Goal: Find specific page/section: Find specific page/section

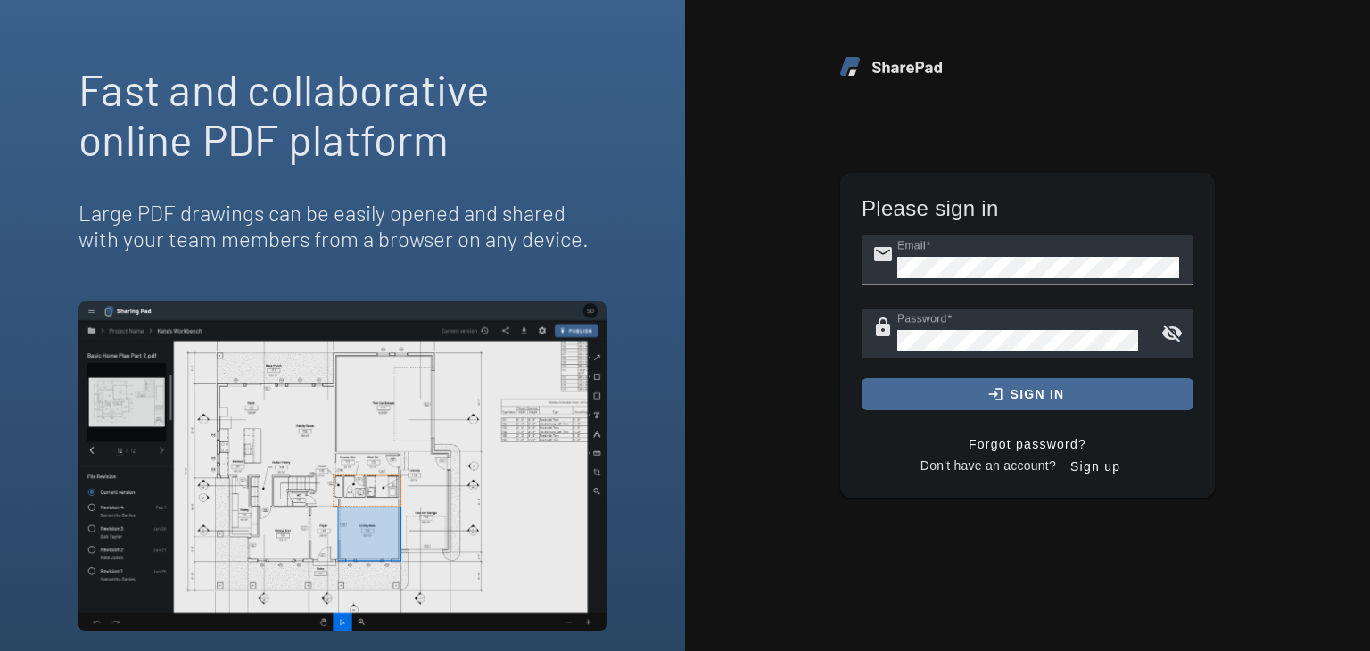
click at [1013, 393] on span "sign in" at bounding box center [1037, 394] width 54 height 14
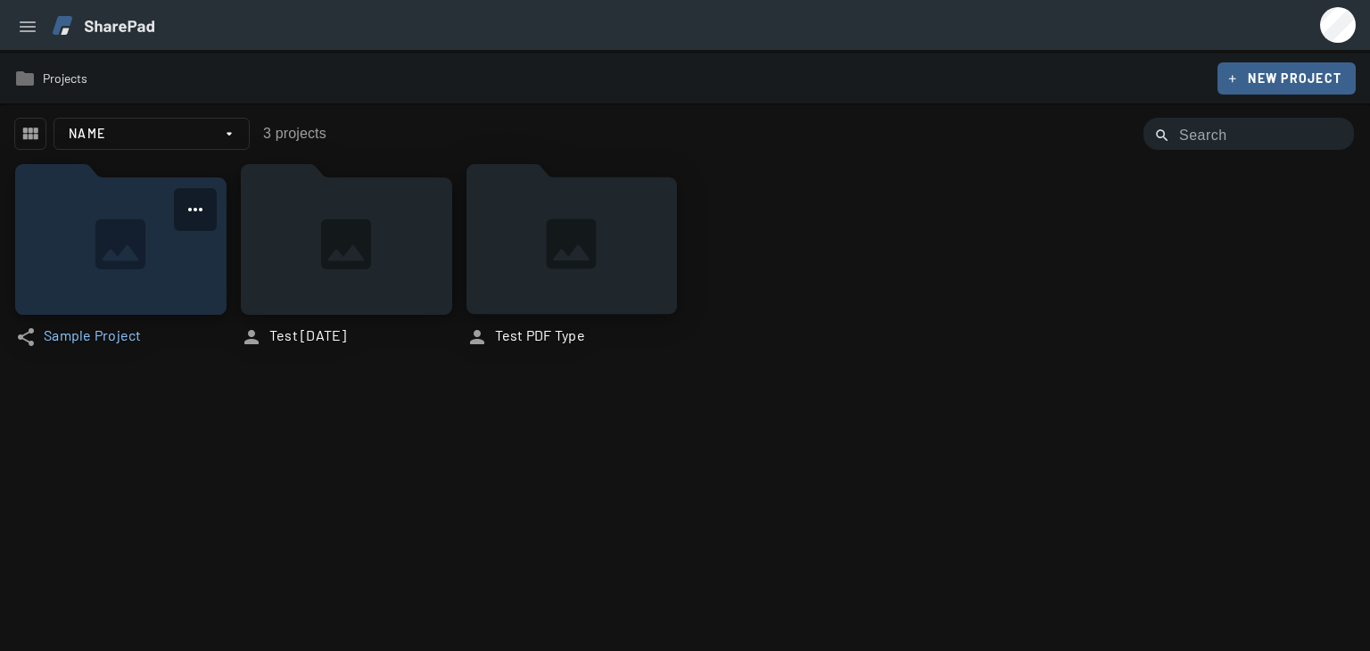
click at [139, 238] on icon at bounding box center [120, 239] width 211 height 151
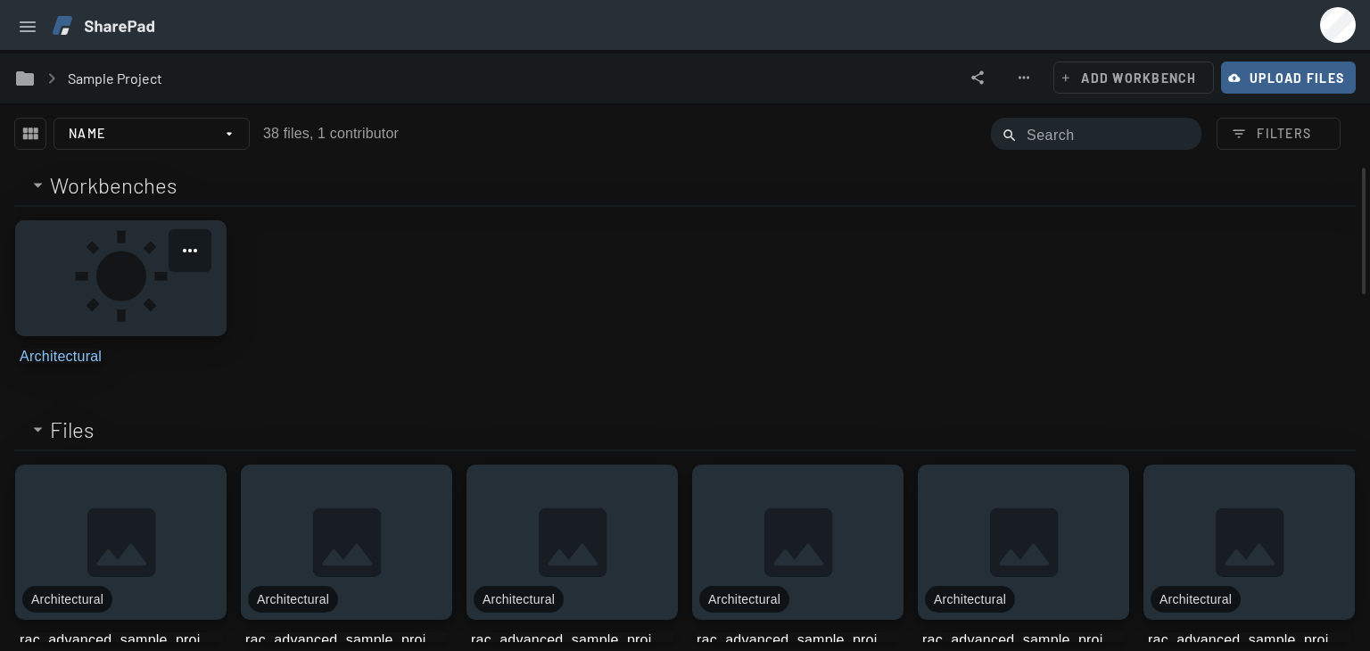
click at [106, 288] on link at bounding box center [120, 278] width 211 height 116
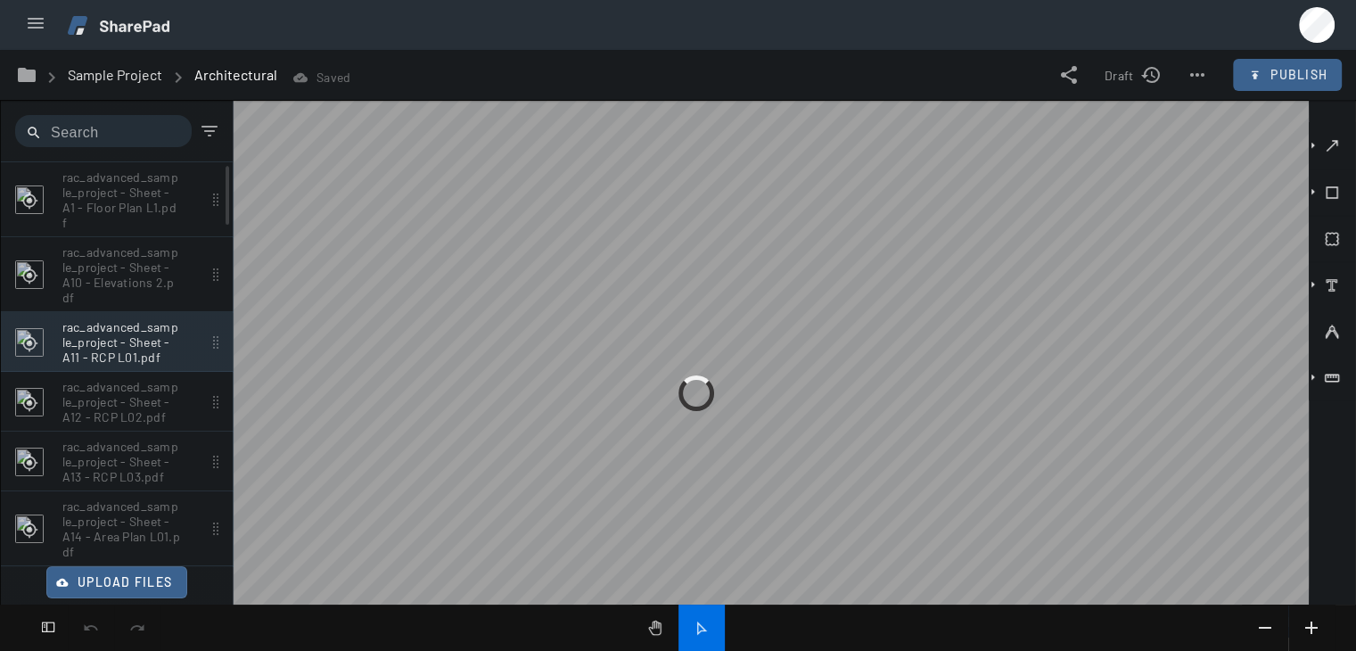
click at [86, 230] on p "rac_advanced_sample_project - Sheet - A11 - RCP L01.pdf" at bounding box center [121, 199] width 119 height 61
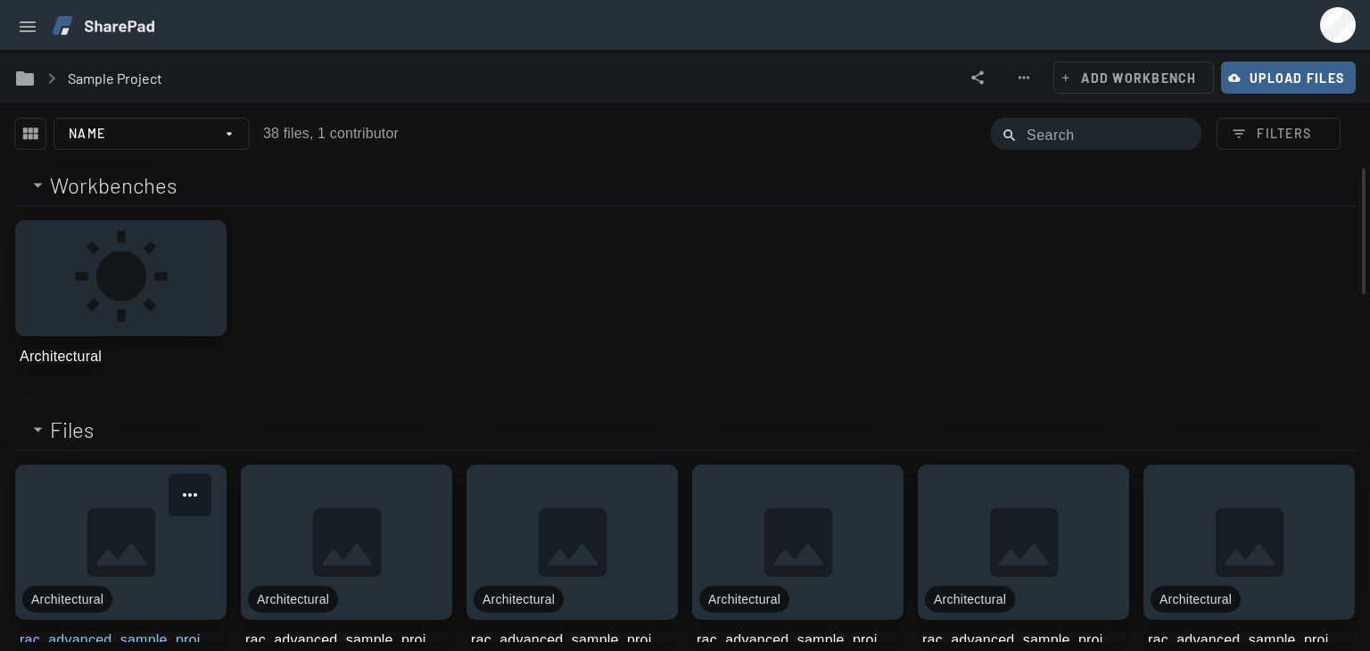
click at [164, 518] on link at bounding box center [120, 542] width 211 height 155
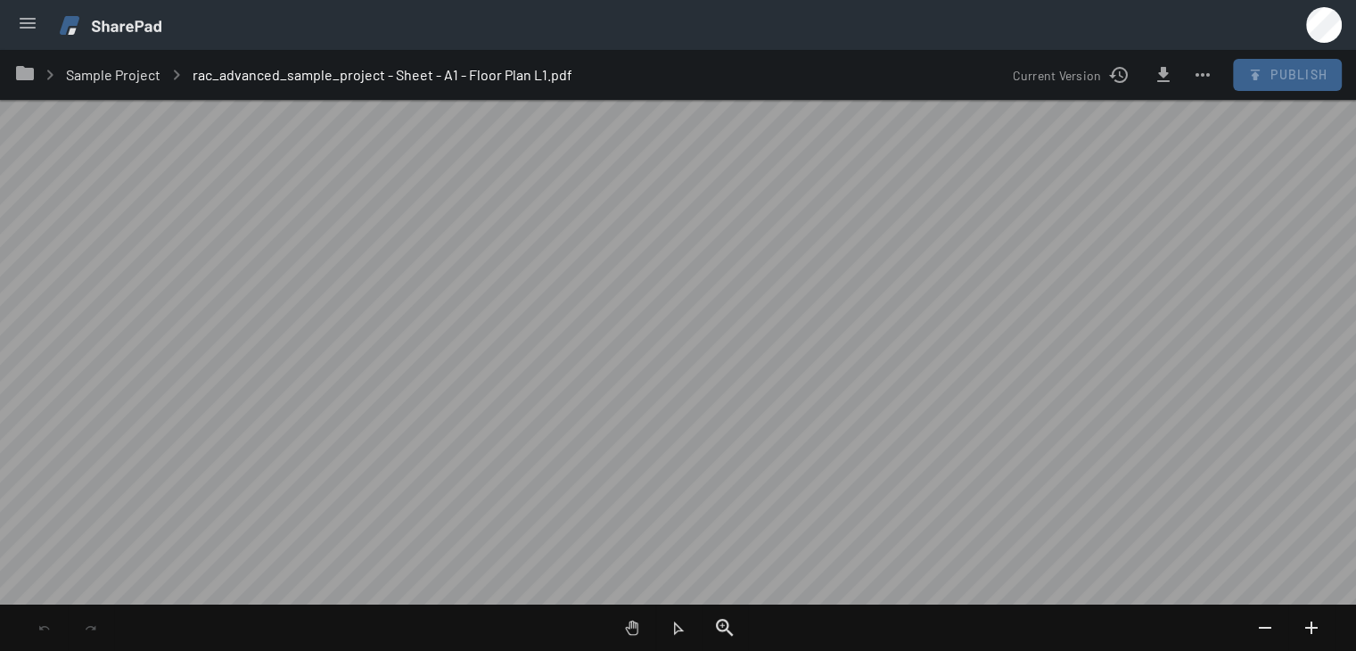
click at [96, 25] on img at bounding box center [111, 25] width 102 height 19
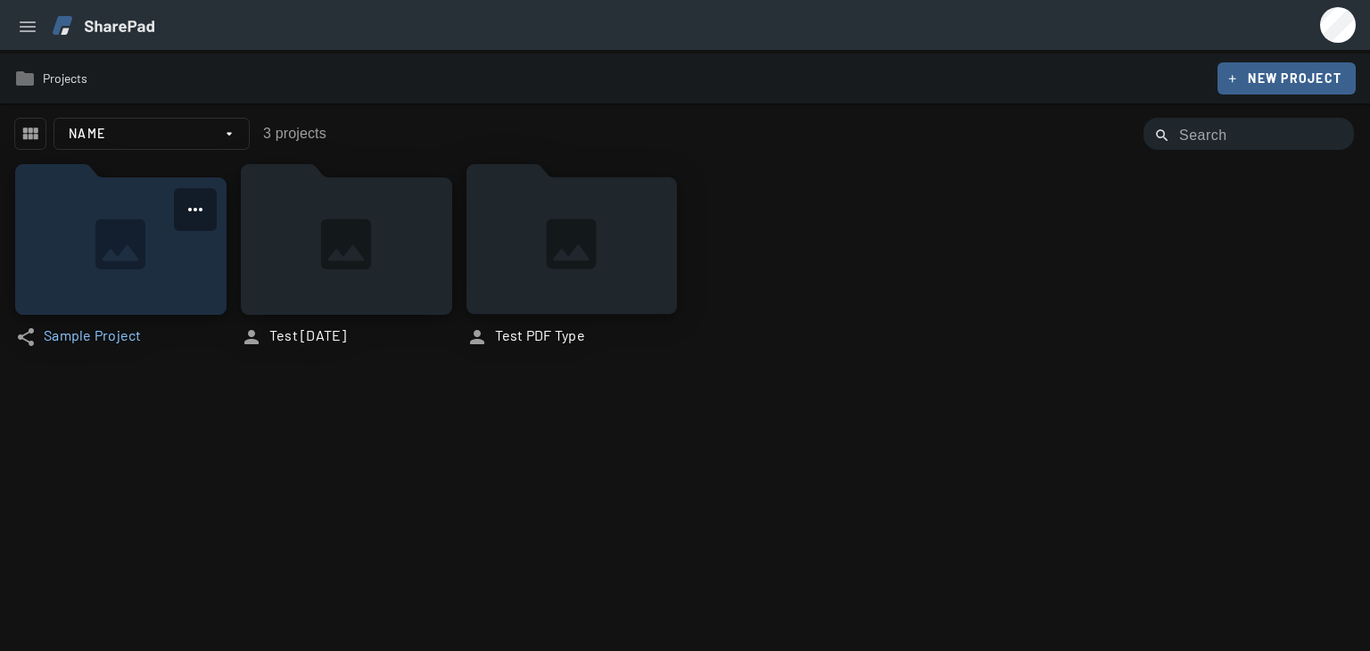
click at [102, 227] on icon at bounding box center [120, 239] width 211 height 151
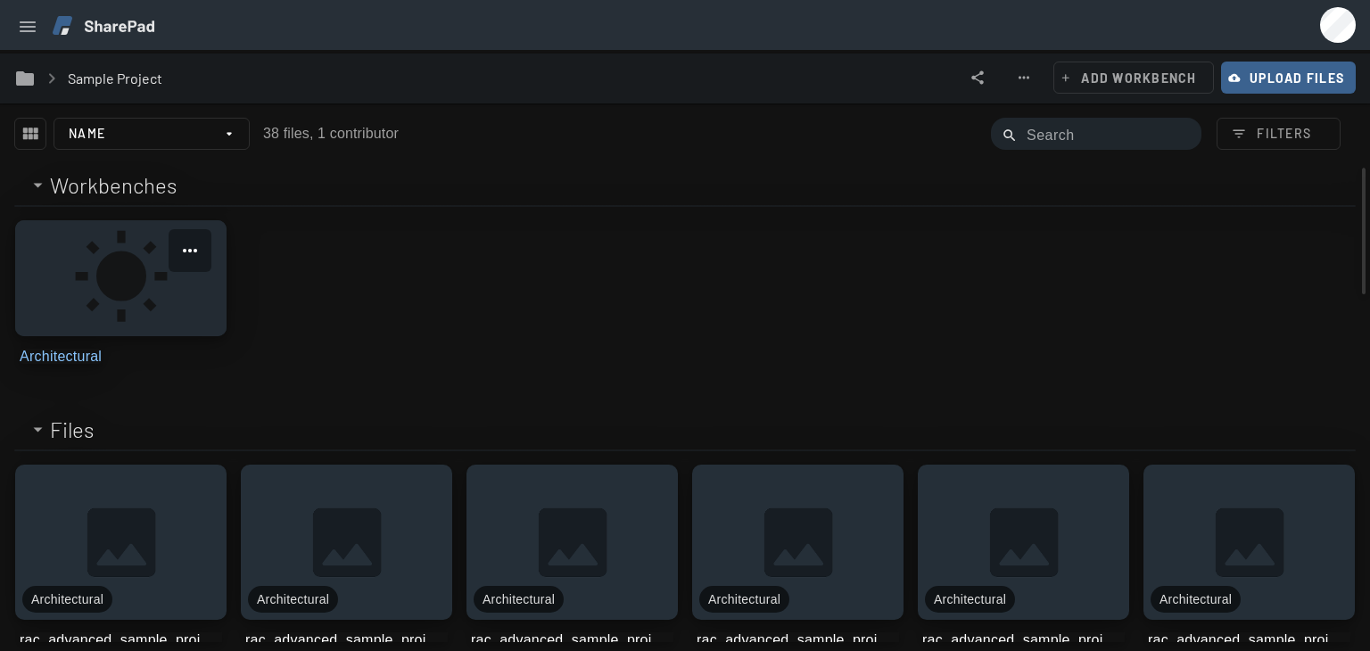
click at [114, 268] on link at bounding box center [120, 278] width 211 height 116
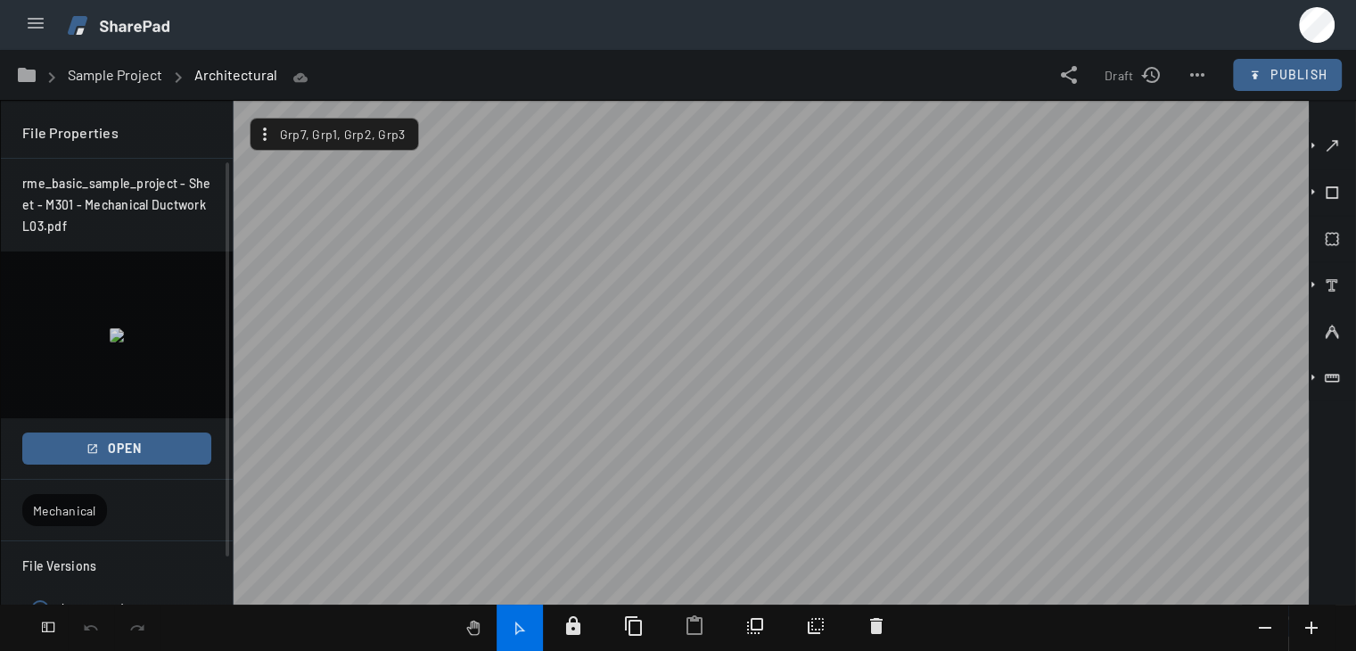
click at [1333, 199] on icon "button" at bounding box center [1332, 193] width 18 height 18
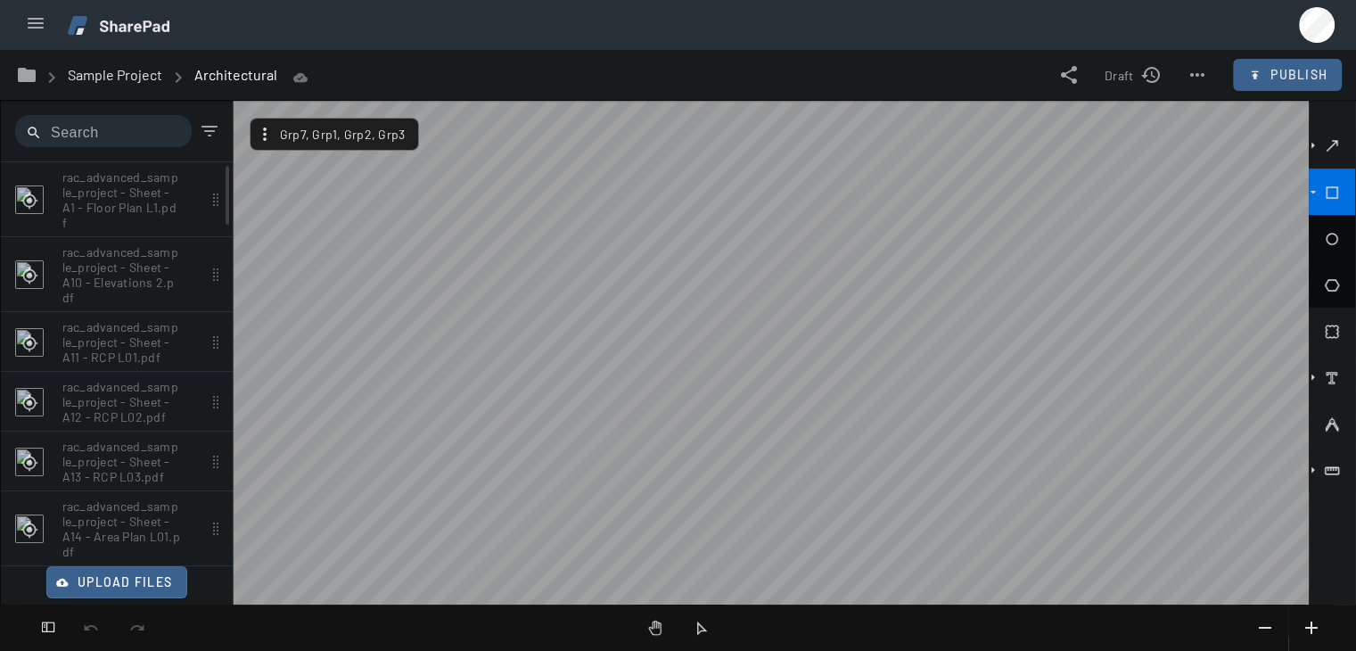
click at [1330, 239] on icon "button" at bounding box center [1332, 239] width 18 height 18
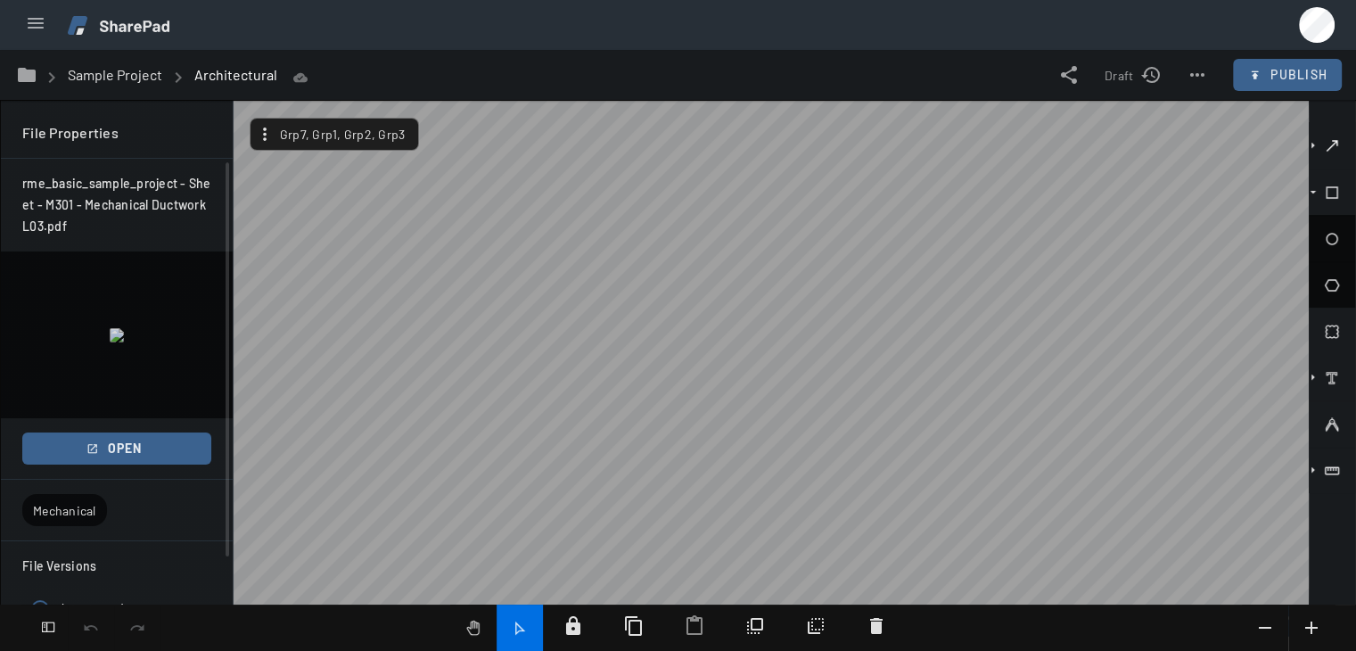
click at [1339, 140] on icon "button" at bounding box center [1332, 146] width 18 height 18
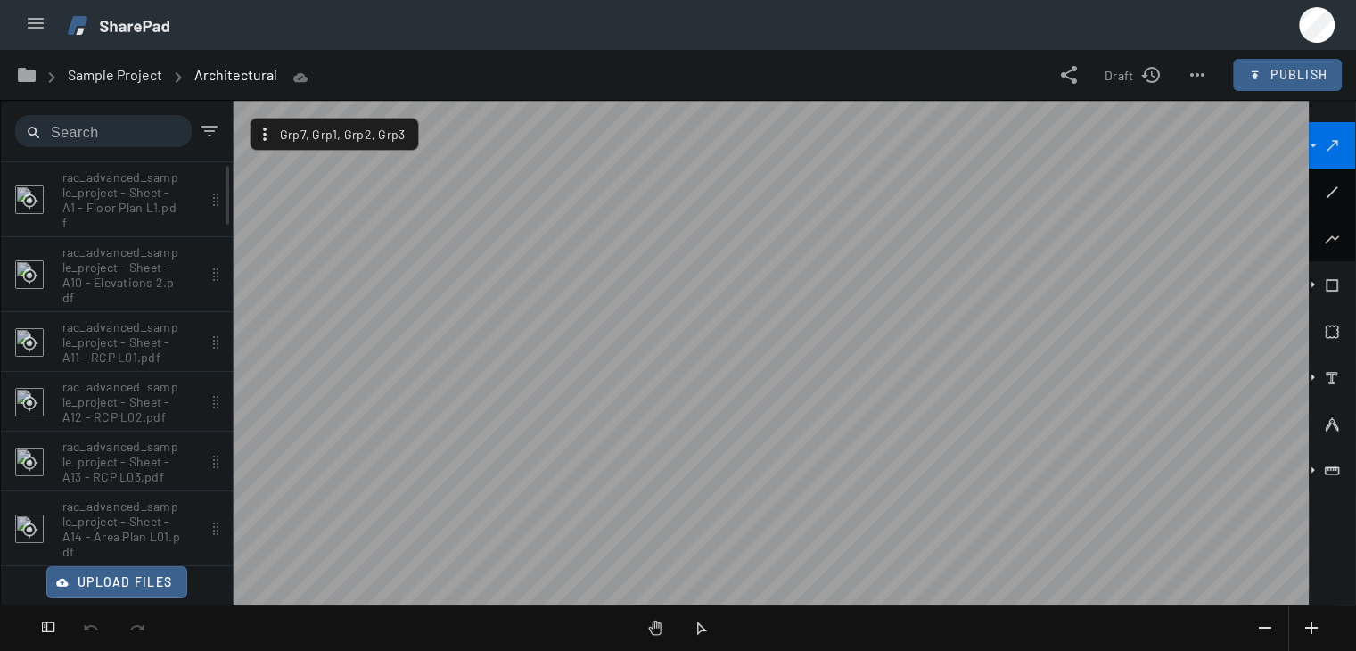
click at [1330, 184] on icon "button" at bounding box center [1332, 193] width 18 height 18
